Goal: Task Accomplishment & Management: Use online tool/utility

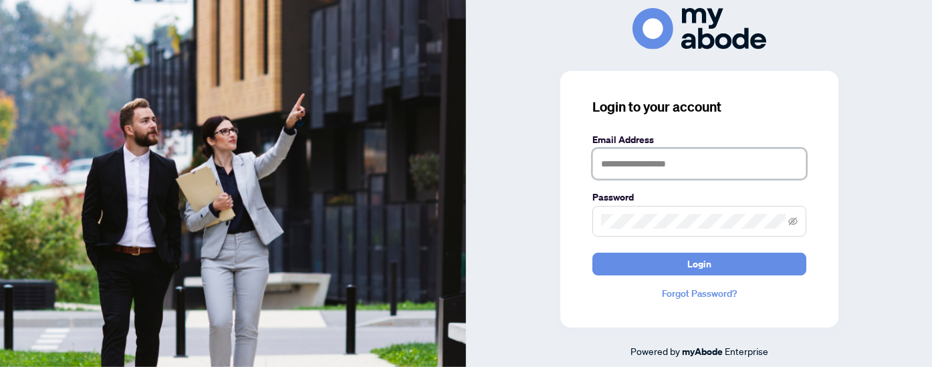
type input "**********"
click at [698, 263] on button "Login" at bounding box center [699, 264] width 214 height 23
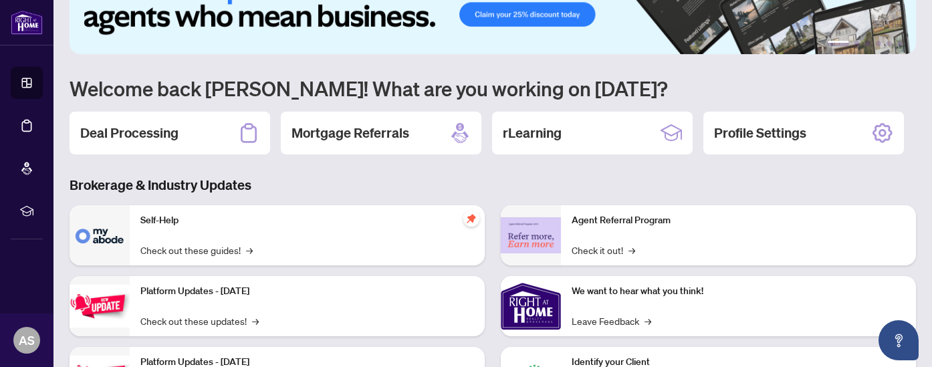
scroll to position [55, 0]
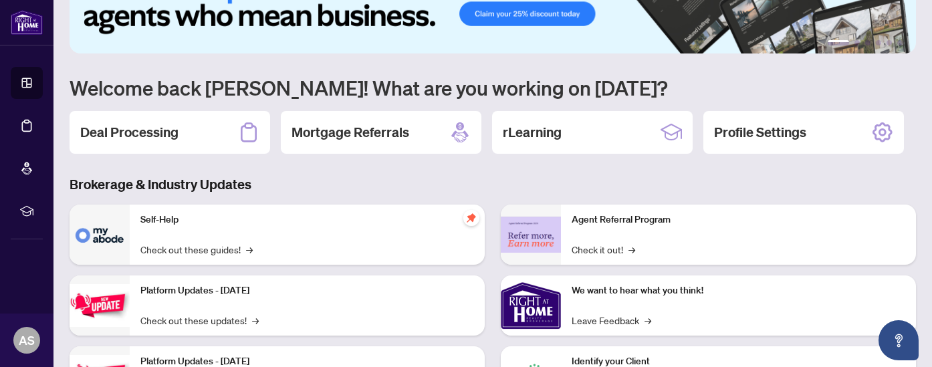
click at [0, 0] on link "Deal Processing" at bounding box center [0, 0] width 0 height 0
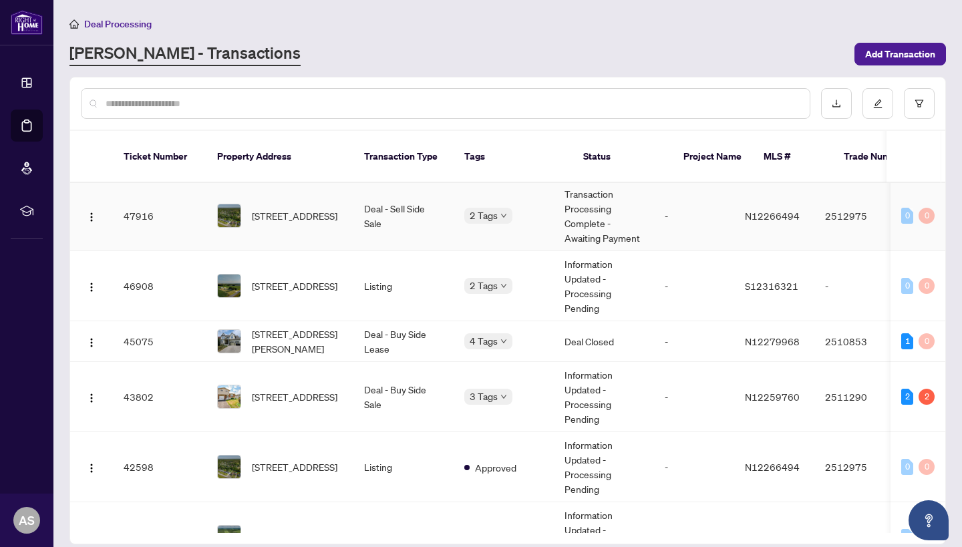
scroll to position [211, 0]
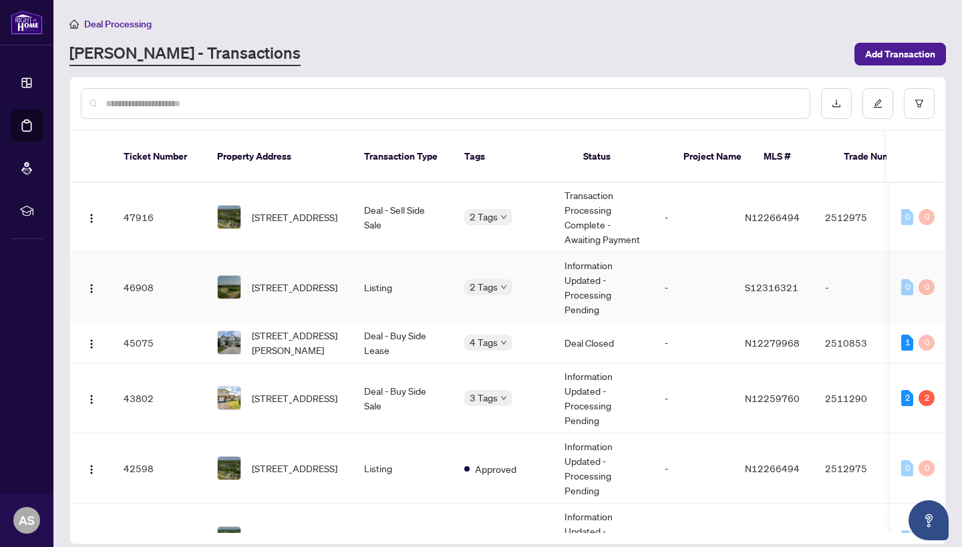
click at [331, 289] on td "[STREET_ADDRESS]" at bounding box center [280, 288] width 147 height 70
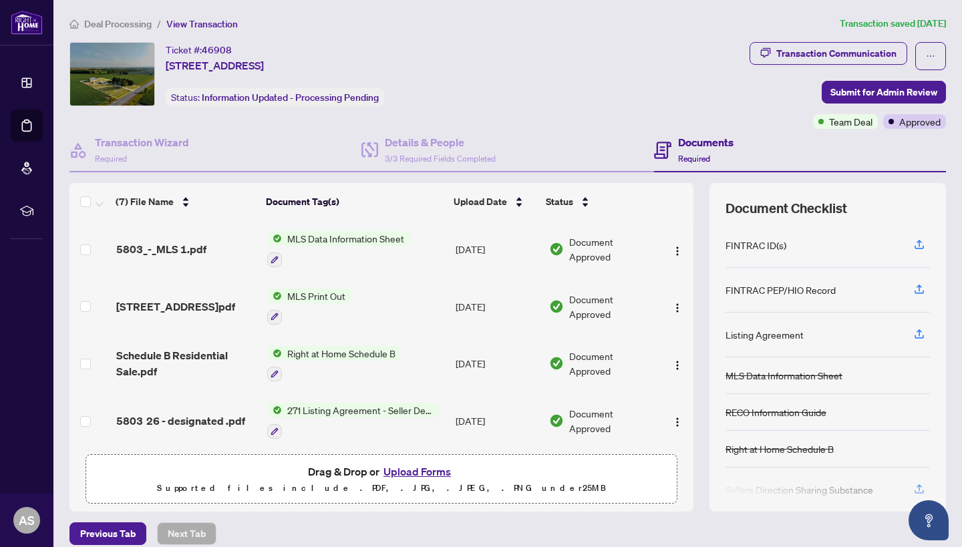
click at [412, 366] on button "Upload Forms" at bounding box center [418, 471] width 76 height 17
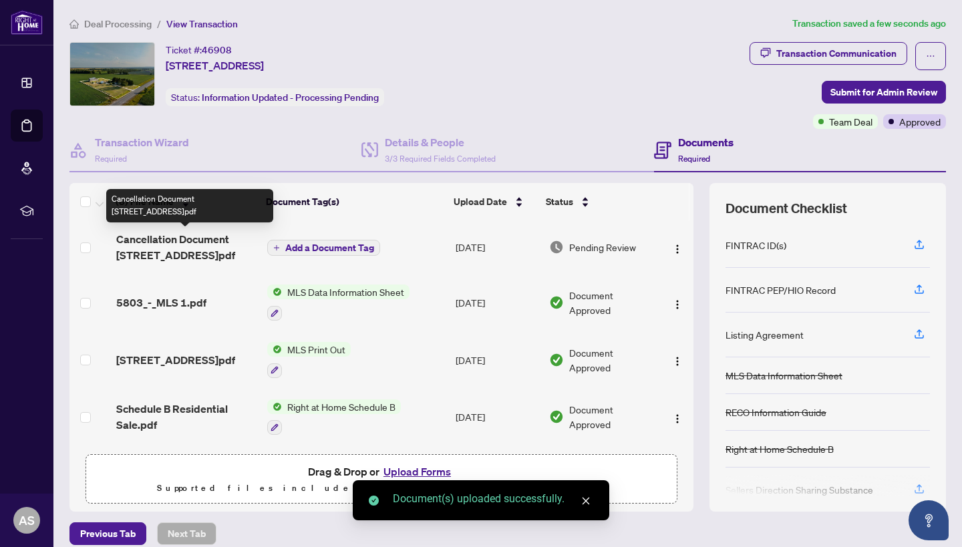
click at [190, 243] on span "Cancellation Document [STREET_ADDRESS]pdf" at bounding box center [186, 247] width 140 height 32
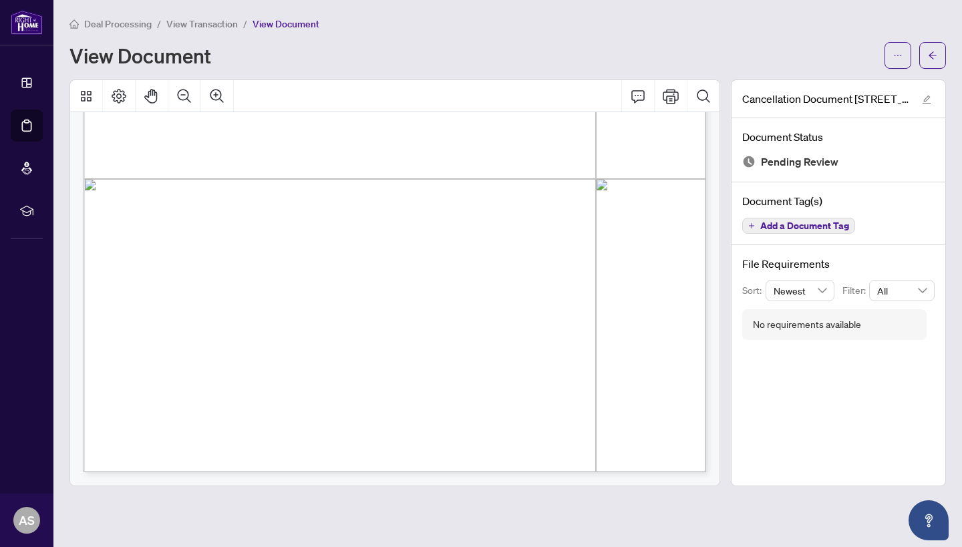
scroll to position [459, 0]
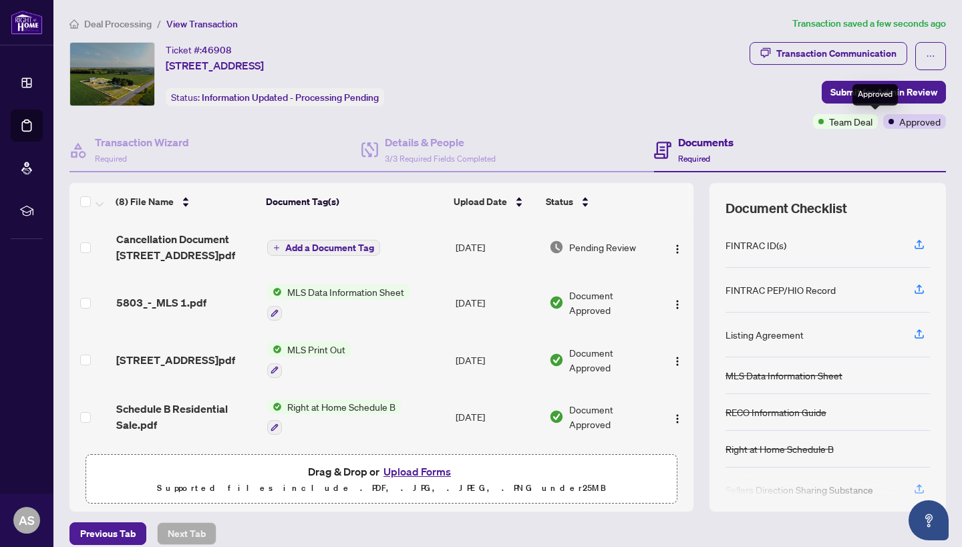
click at [858, 88] on div "Approved" at bounding box center [875, 94] width 45 height 21
click at [837, 95] on span "Submit for Admin Review" at bounding box center [884, 92] width 107 height 21
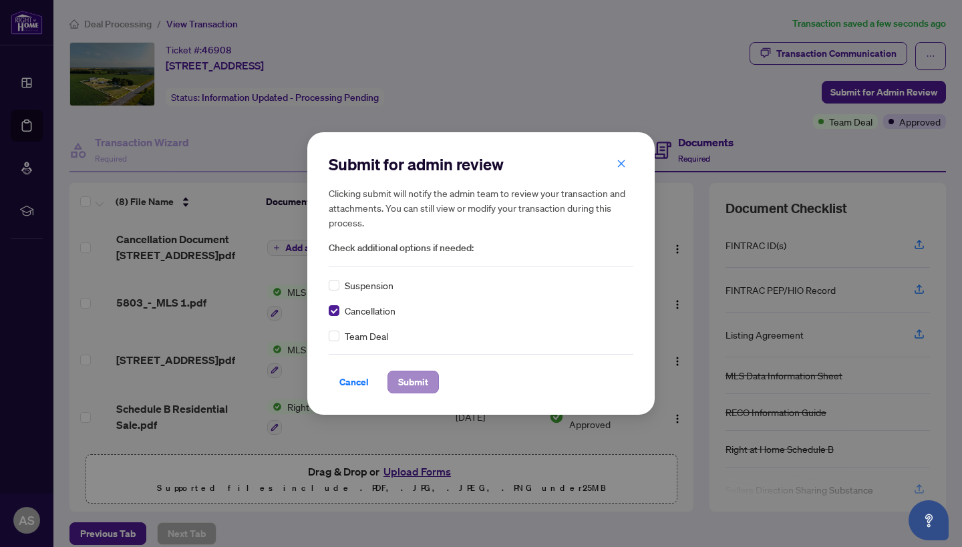
click at [411, 366] on span "Submit" at bounding box center [413, 382] width 30 height 21
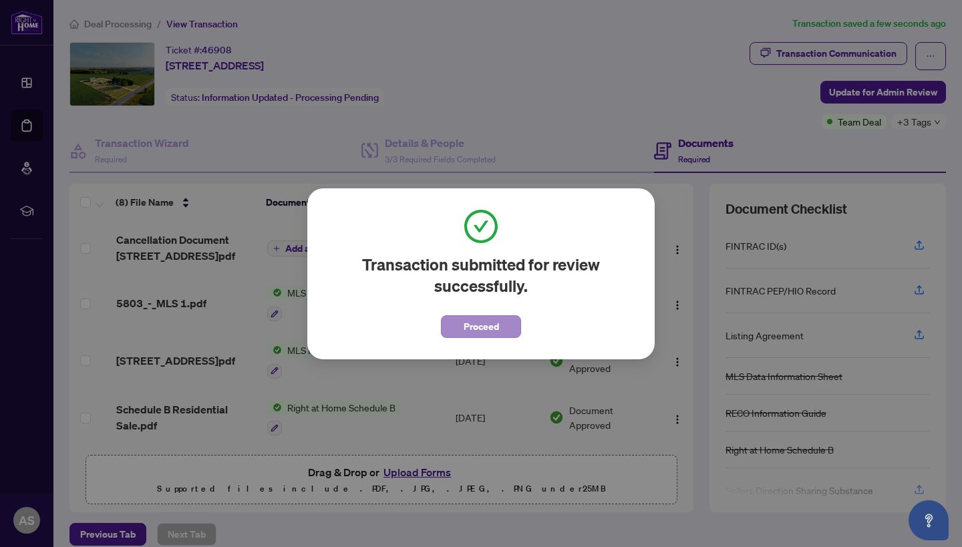
click at [504, 322] on button "Proceed" at bounding box center [481, 326] width 80 height 23
